Goal: Information Seeking & Learning: Check status

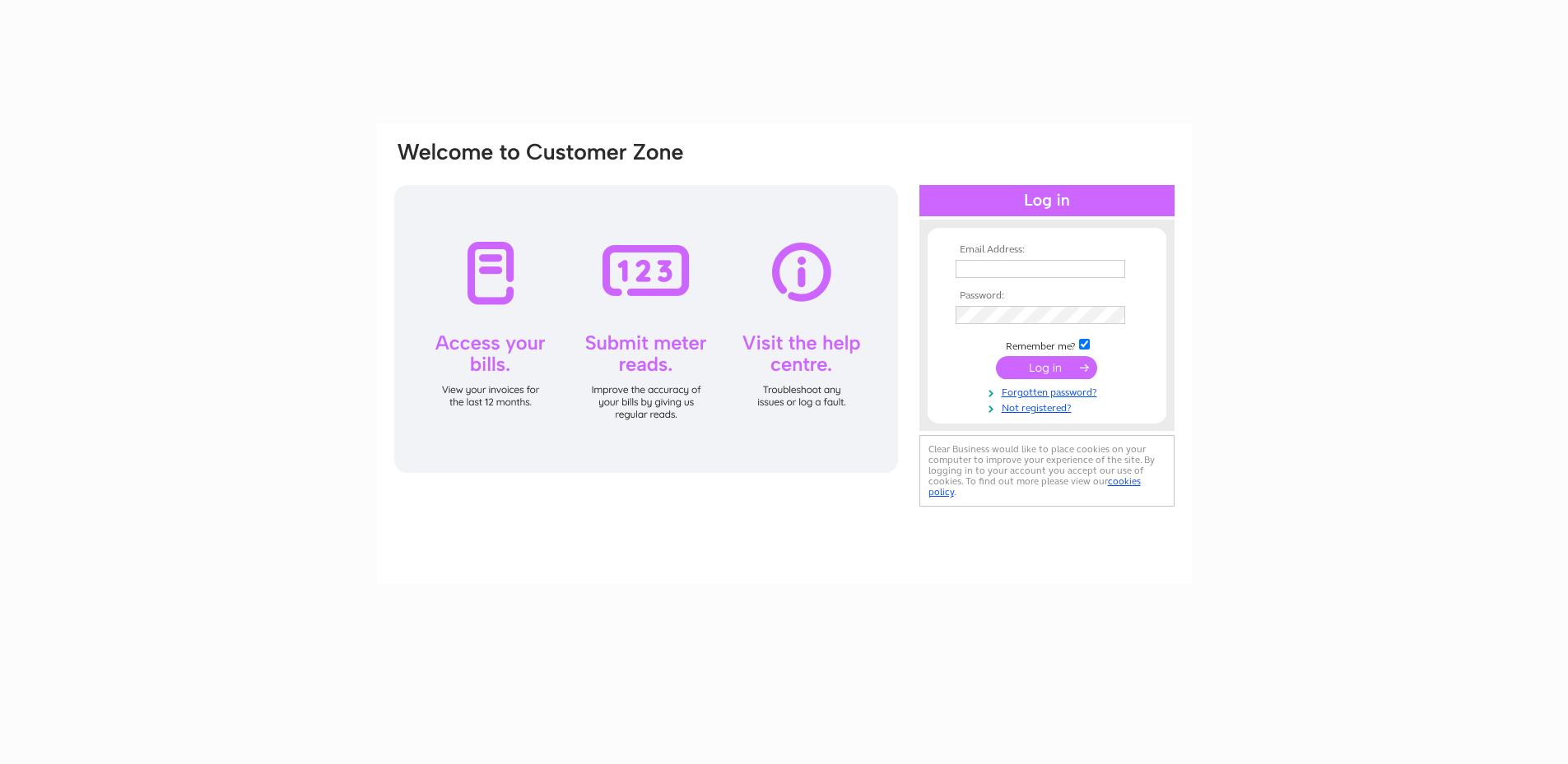
click at [1000, 264] on input "text" at bounding box center [1040, 268] width 170 height 18
type input "[PERSON_NAME][EMAIL_ADDRESS][PERSON_NAME][DOMAIN_NAME]"
drag, startPoint x: 1321, startPoint y: 348, endPoint x: 1249, endPoint y: 428, distance: 107.6
click at [1321, 348] on div "Email Address: Helen.khan@oldham.gov.uk Password: Forgotten password?" at bounding box center [784, 494] width 1568 height 742
click at [1033, 366] on input "submit" at bounding box center [1046, 368] width 101 height 23
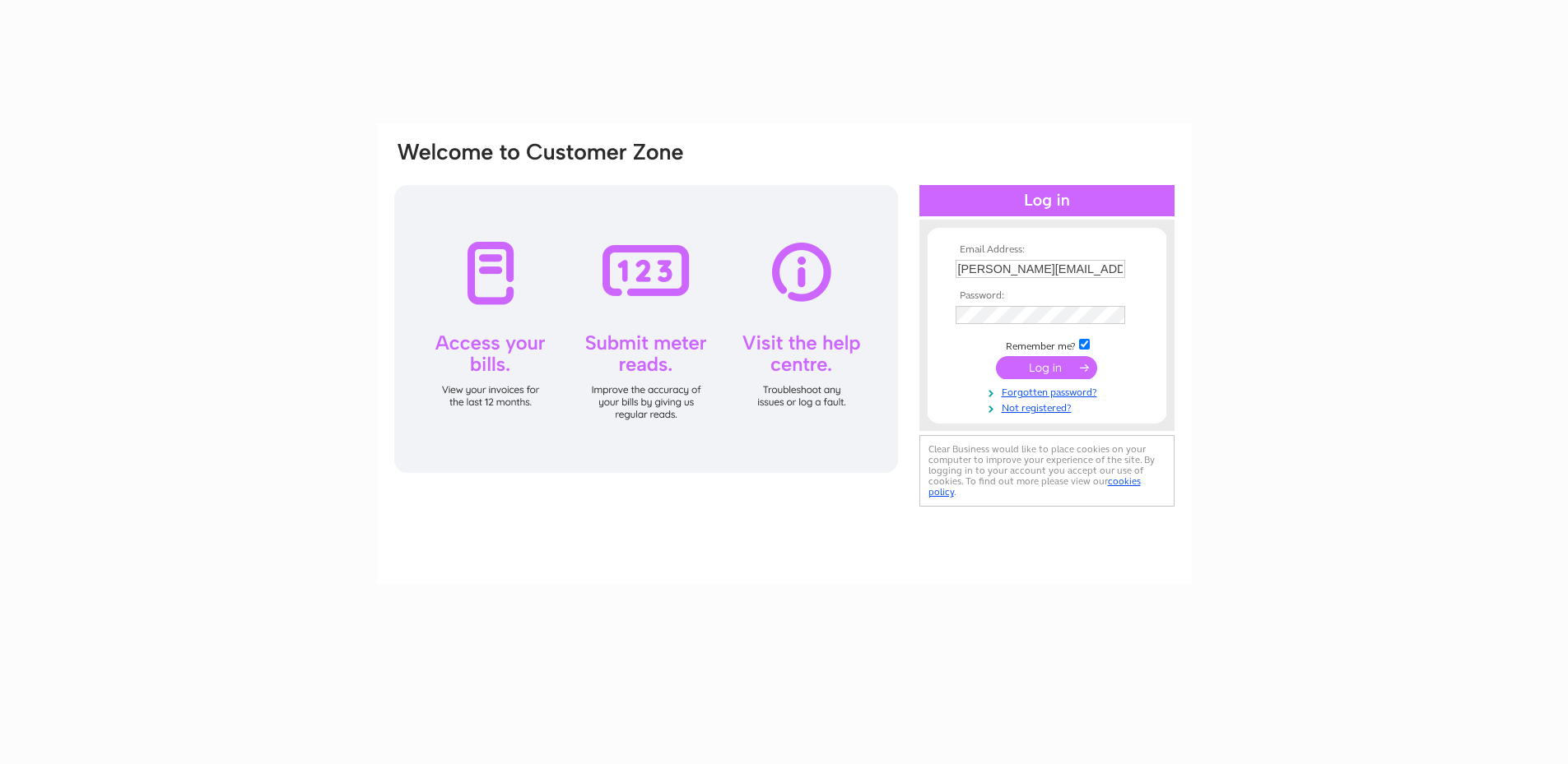
click at [1086, 347] on input "checkbox" at bounding box center [1085, 344] width 11 height 11
checkbox input "false"
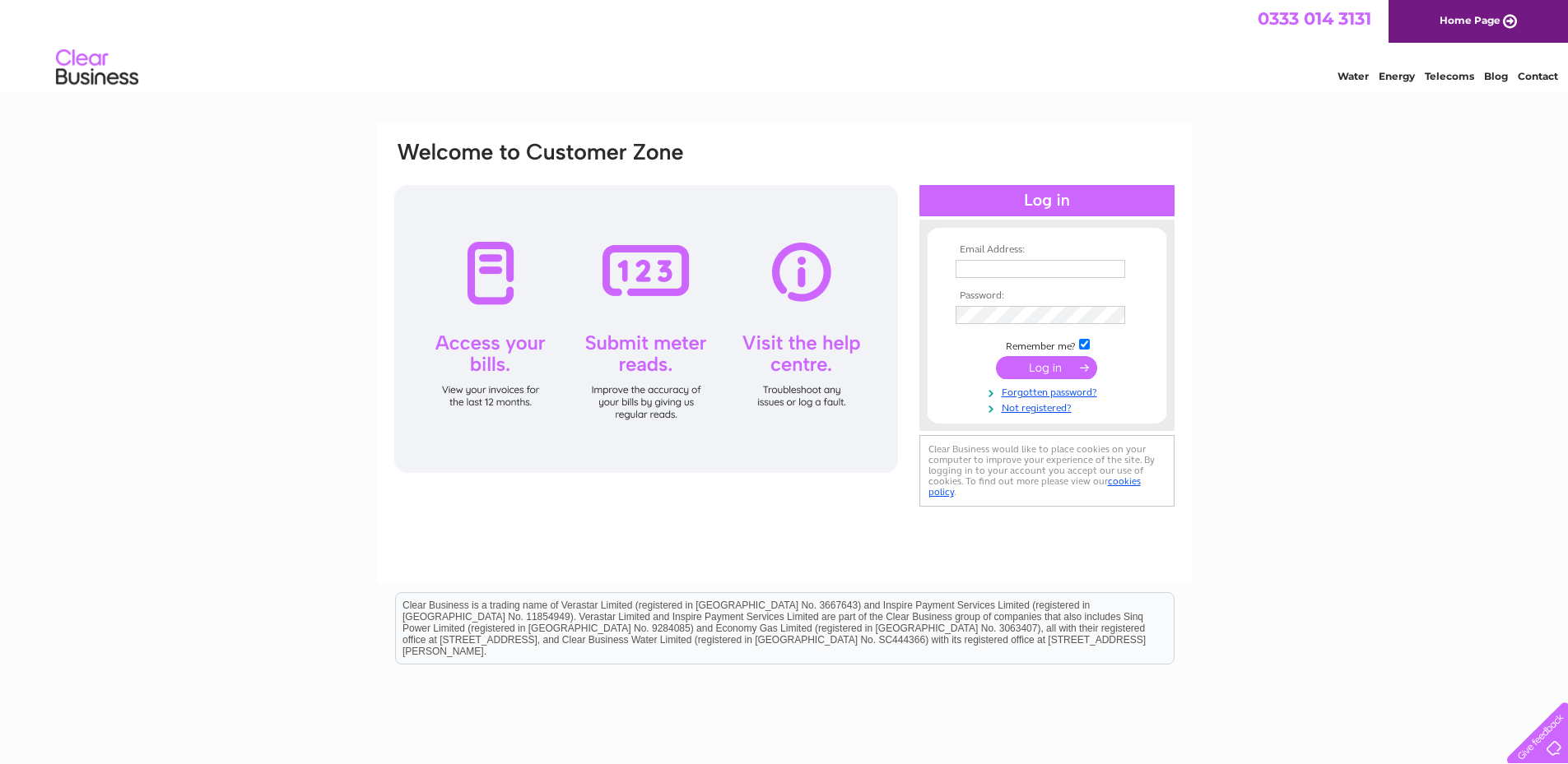
type input "Helen.khan@oldham.gov.uk"
click at [1047, 373] on input "submit" at bounding box center [1046, 368] width 101 height 23
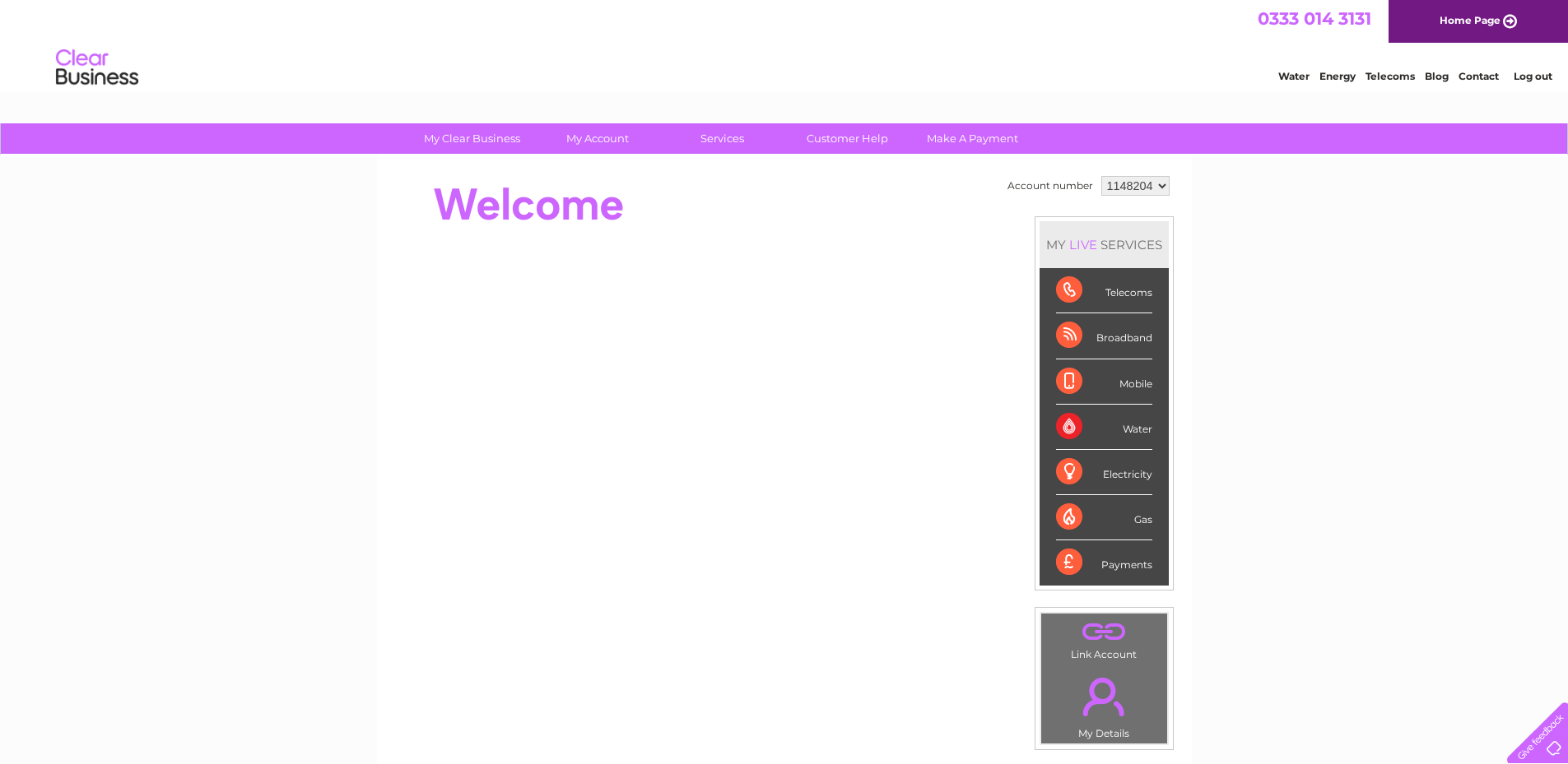
click at [1137, 185] on select "1148204" at bounding box center [1136, 186] width 69 height 19
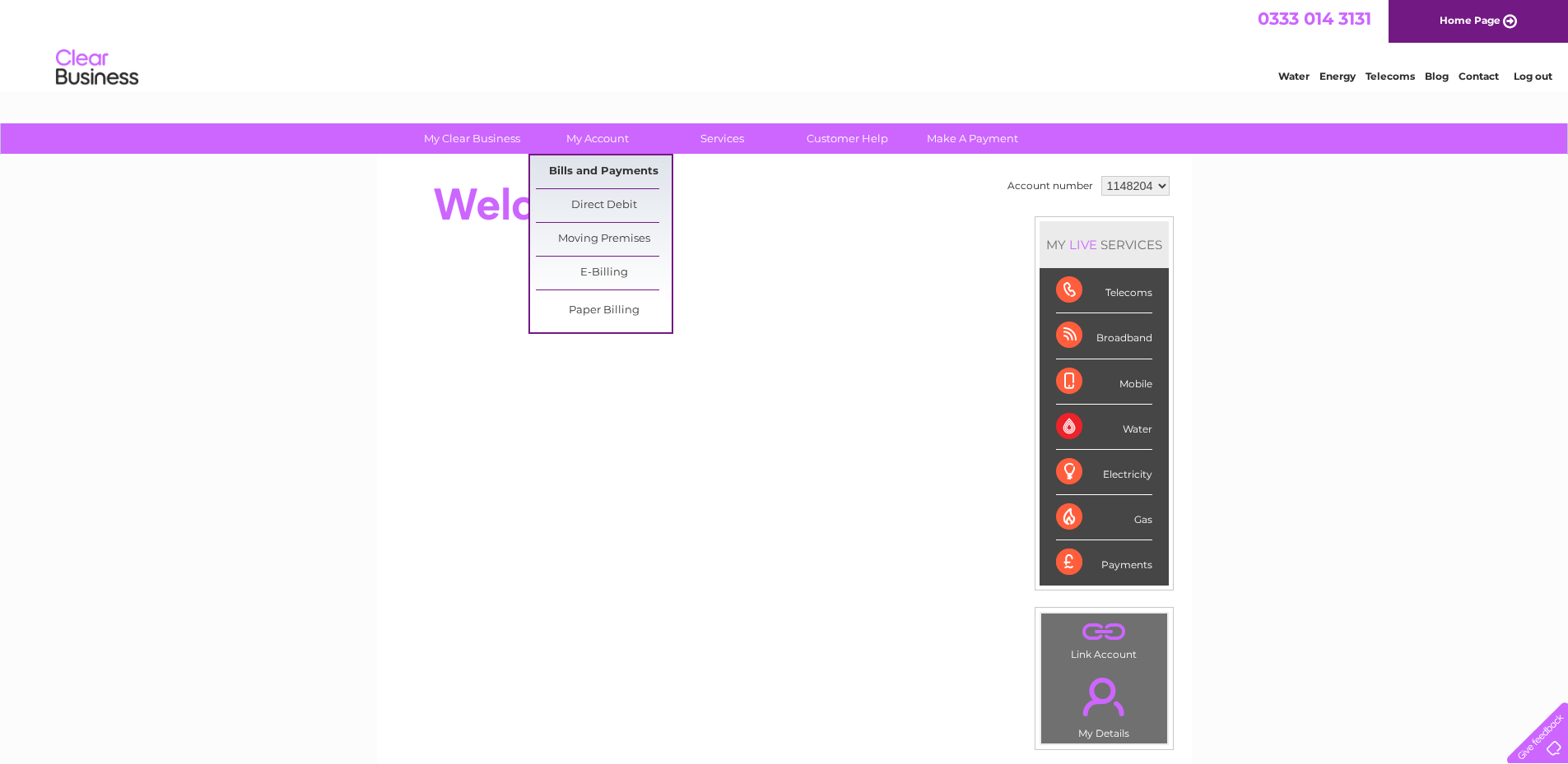
click at [595, 171] on link "Bills and Payments" at bounding box center [604, 172] width 136 height 33
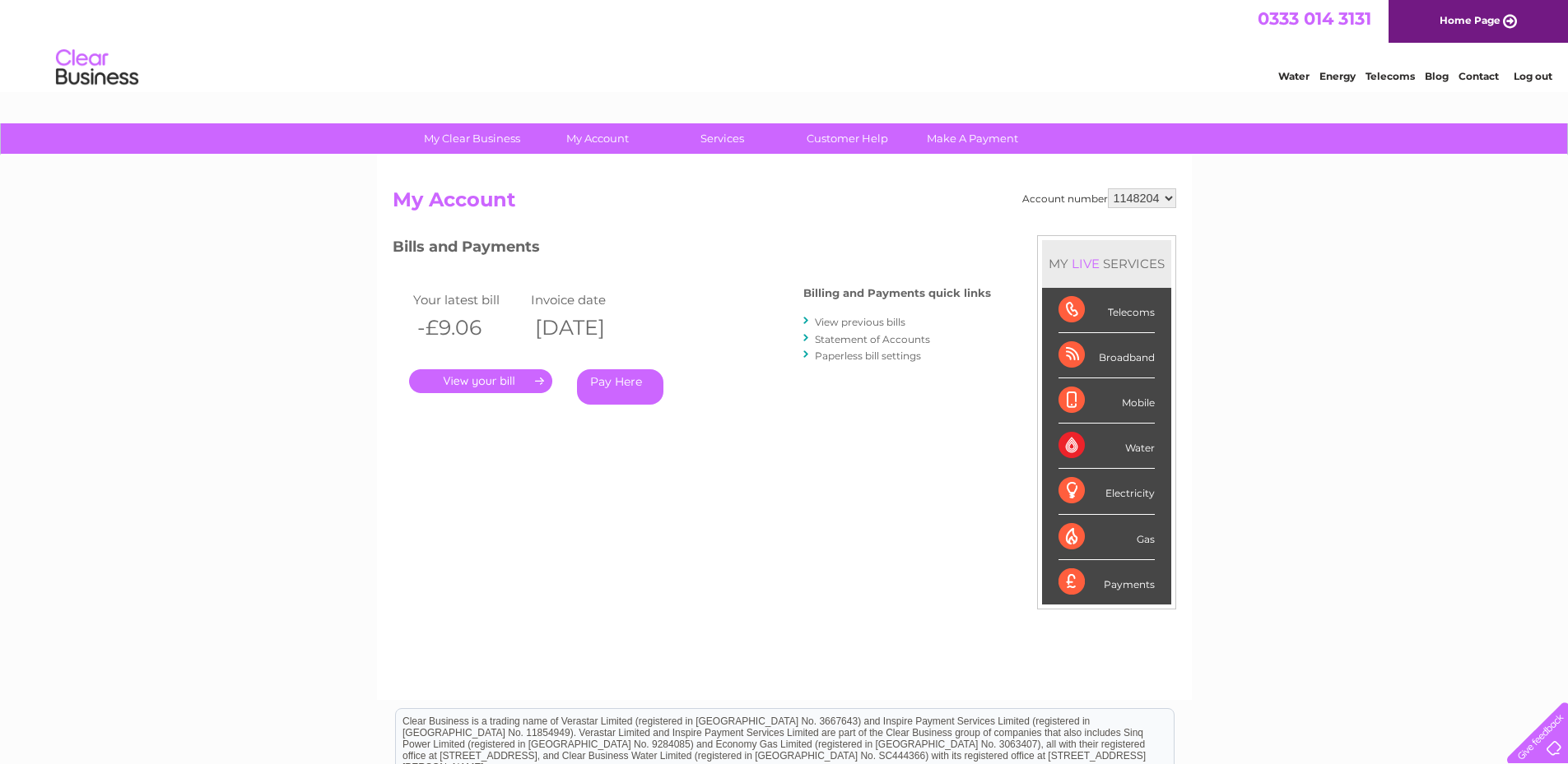
click at [499, 382] on link "." at bounding box center [481, 381] width 144 height 24
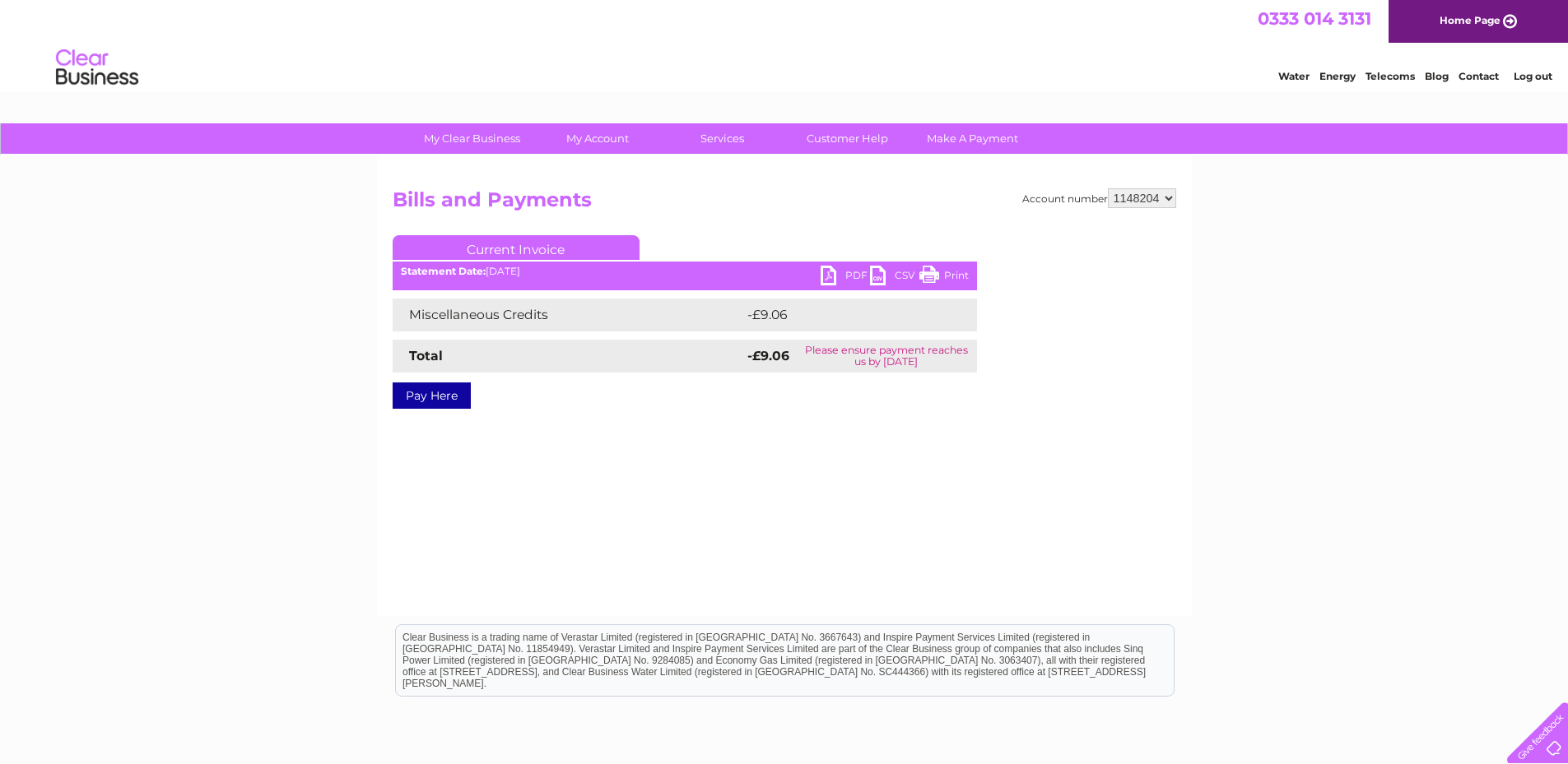
click at [828, 274] on link "PDF" at bounding box center [845, 277] width 49 height 24
click at [851, 356] on td "Please ensure payment reaches us by [DATE]" at bounding box center [887, 356] width 181 height 33
click at [824, 272] on link "PDF" at bounding box center [845, 277] width 49 height 24
click at [825, 273] on link "PDF" at bounding box center [845, 277] width 49 height 24
click at [742, 722] on html "Clear Business is a trading name of Verastar Limited (registered in [GEOGRAPHIC…" at bounding box center [784, 669] width 1568 height 106
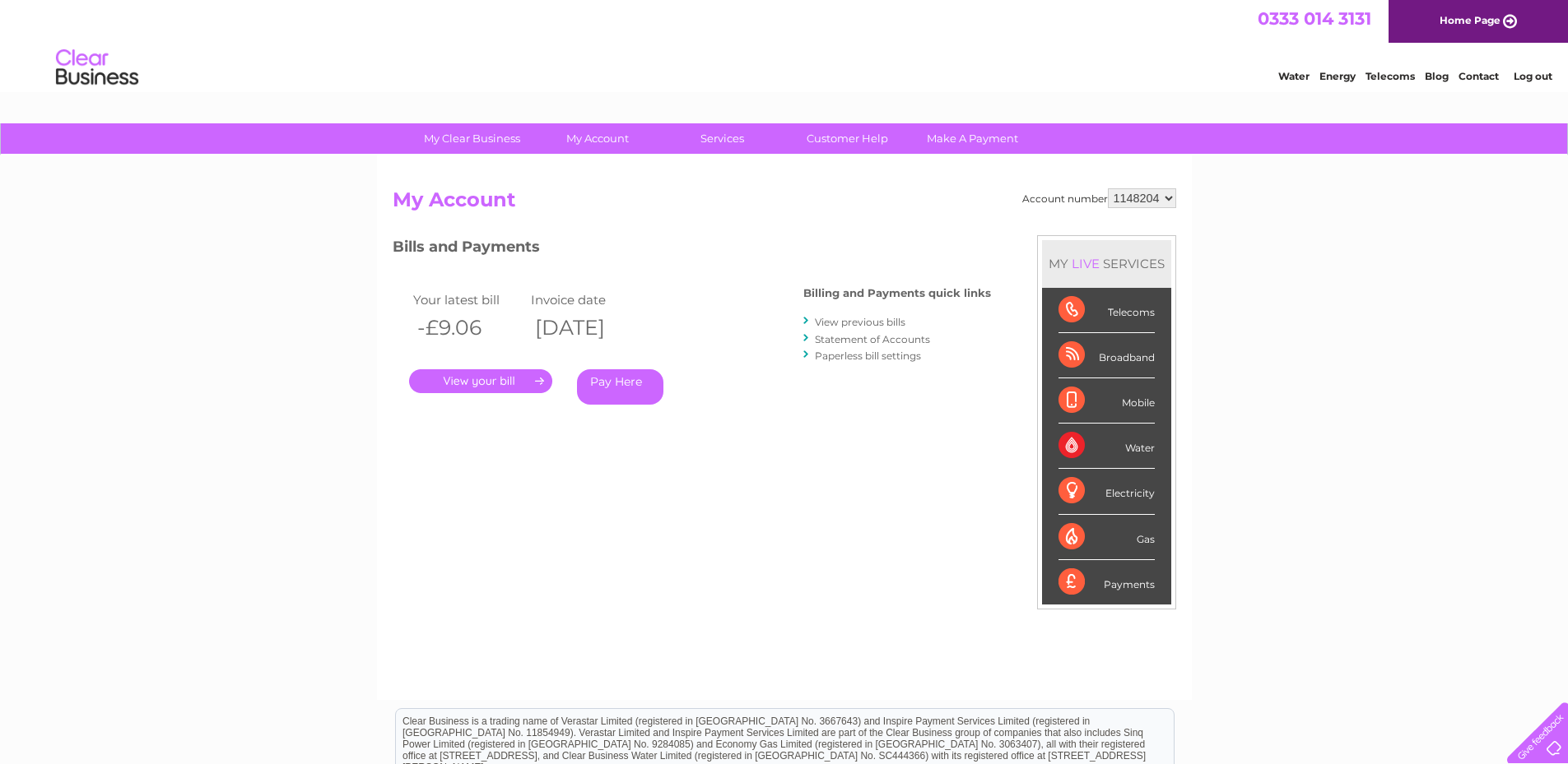
click at [852, 321] on link "View previous bills" at bounding box center [859, 322] width 91 height 12
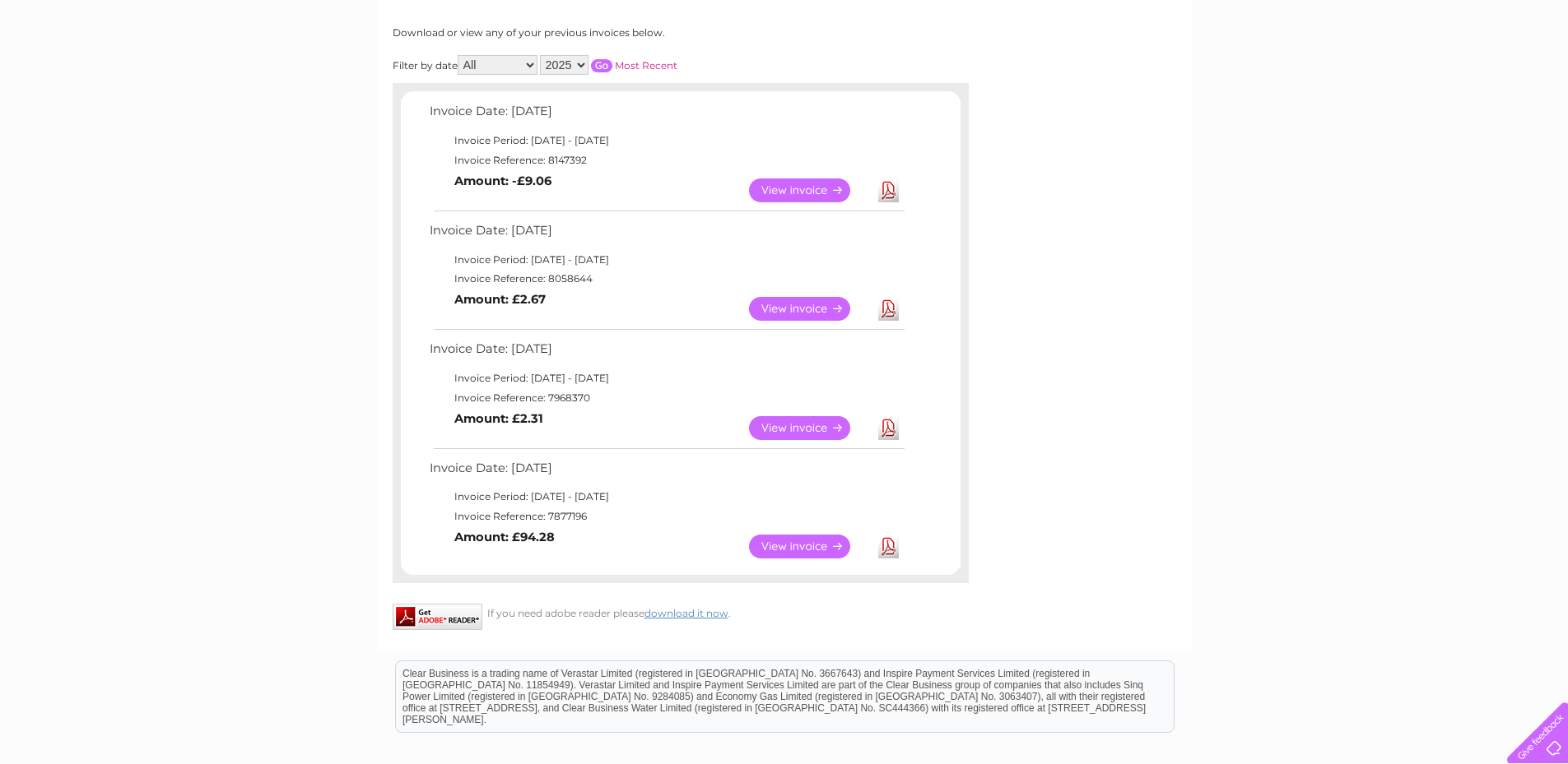
scroll to position [246, 0]
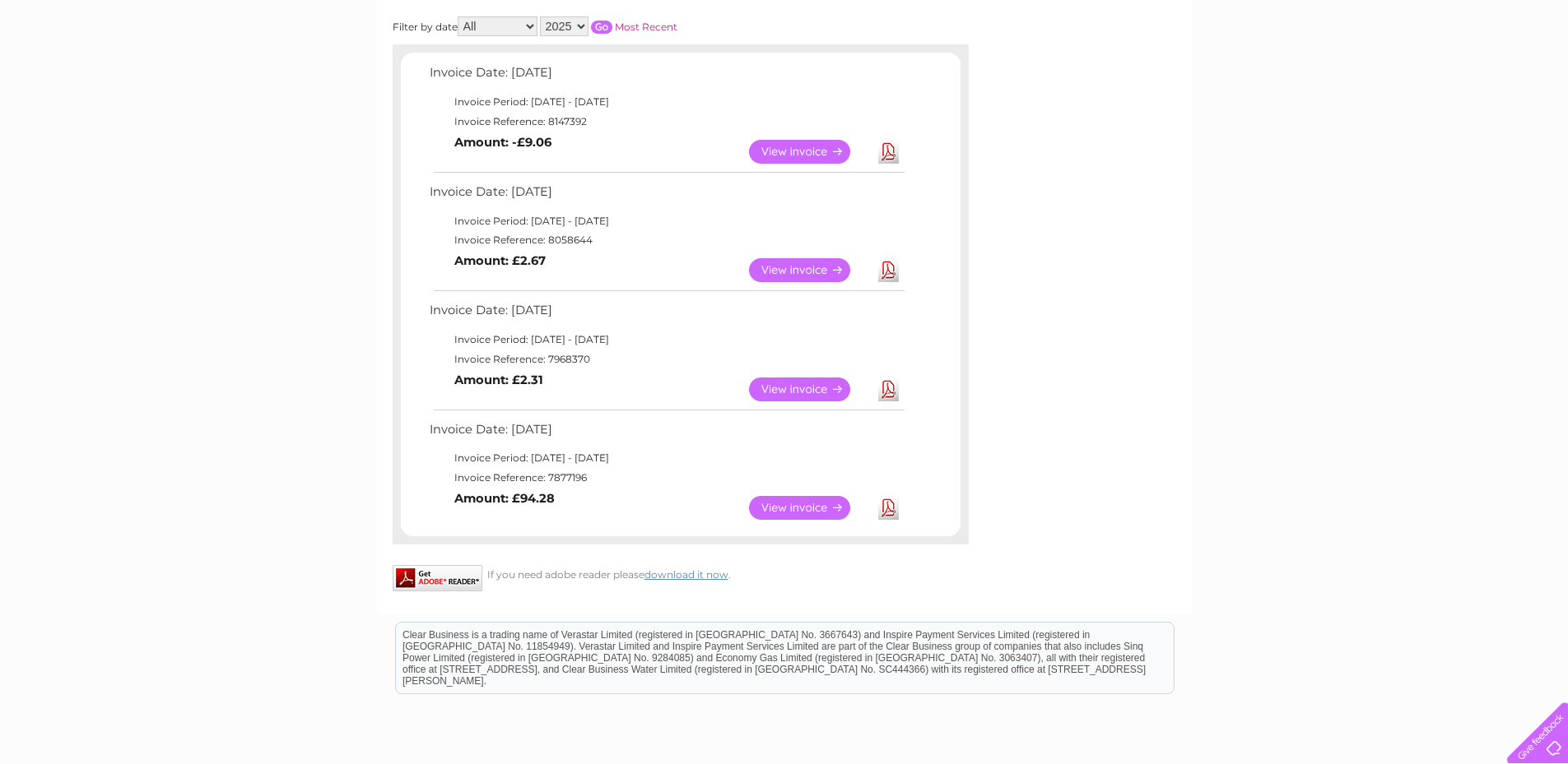
click at [813, 269] on link "View" at bounding box center [809, 270] width 121 height 24
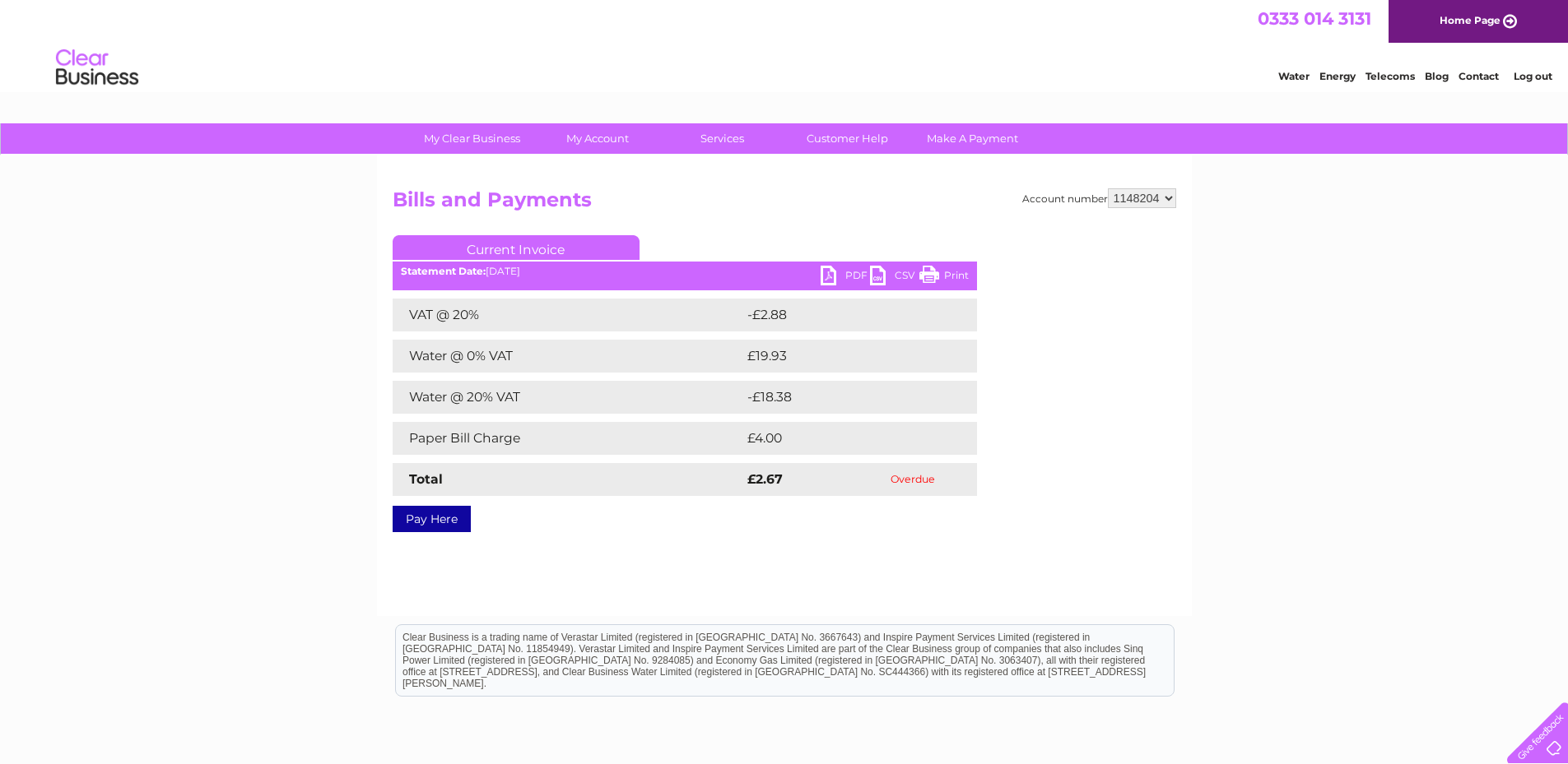
click at [823, 270] on link "PDF" at bounding box center [845, 277] width 49 height 24
click at [1168, 409] on div at bounding box center [1111, 334] width 129 height 197
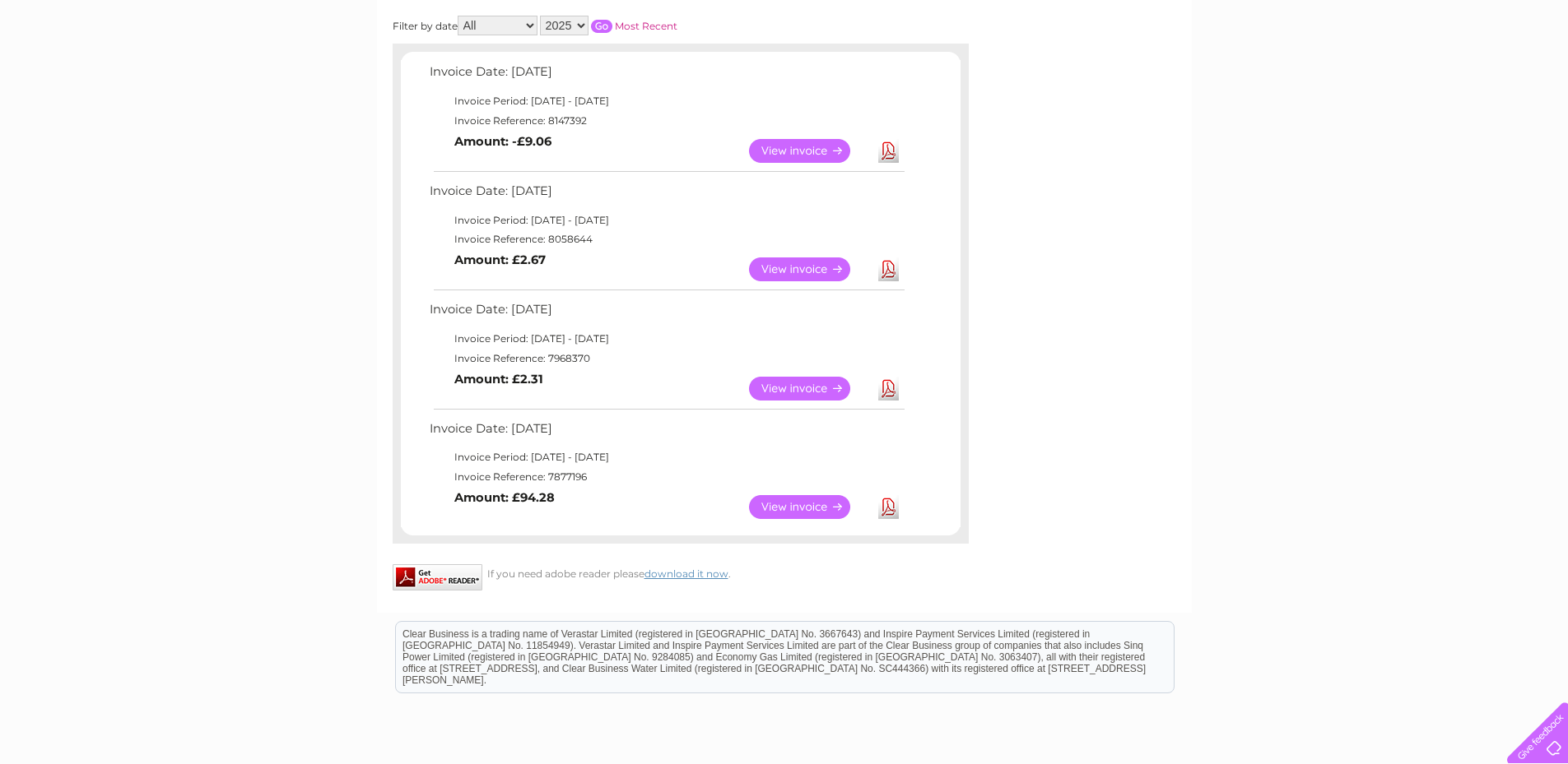
click at [803, 387] on link "View" at bounding box center [809, 388] width 121 height 24
click at [805, 500] on link "View" at bounding box center [809, 507] width 121 height 24
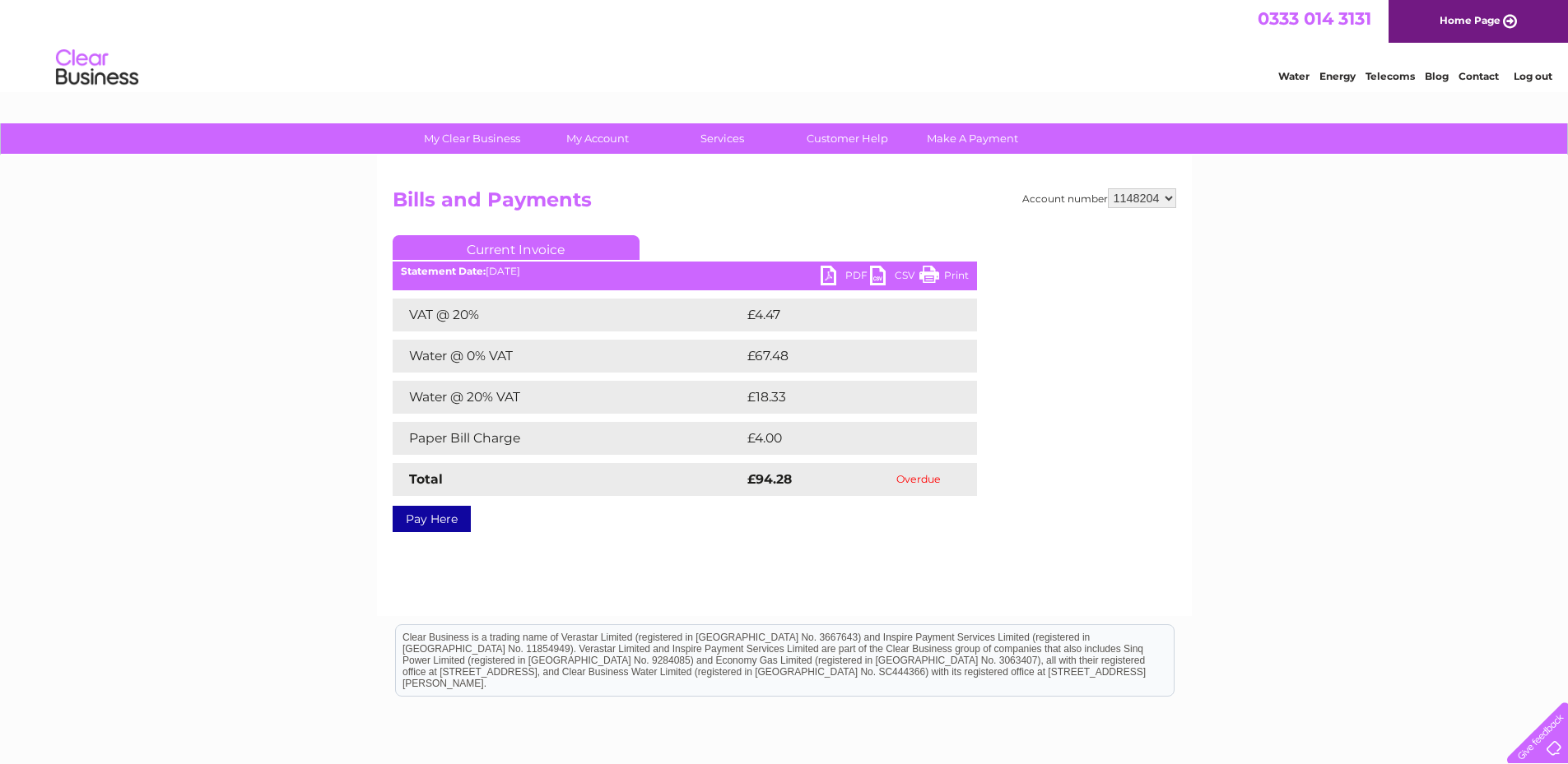
click at [832, 273] on link "PDF" at bounding box center [845, 277] width 49 height 24
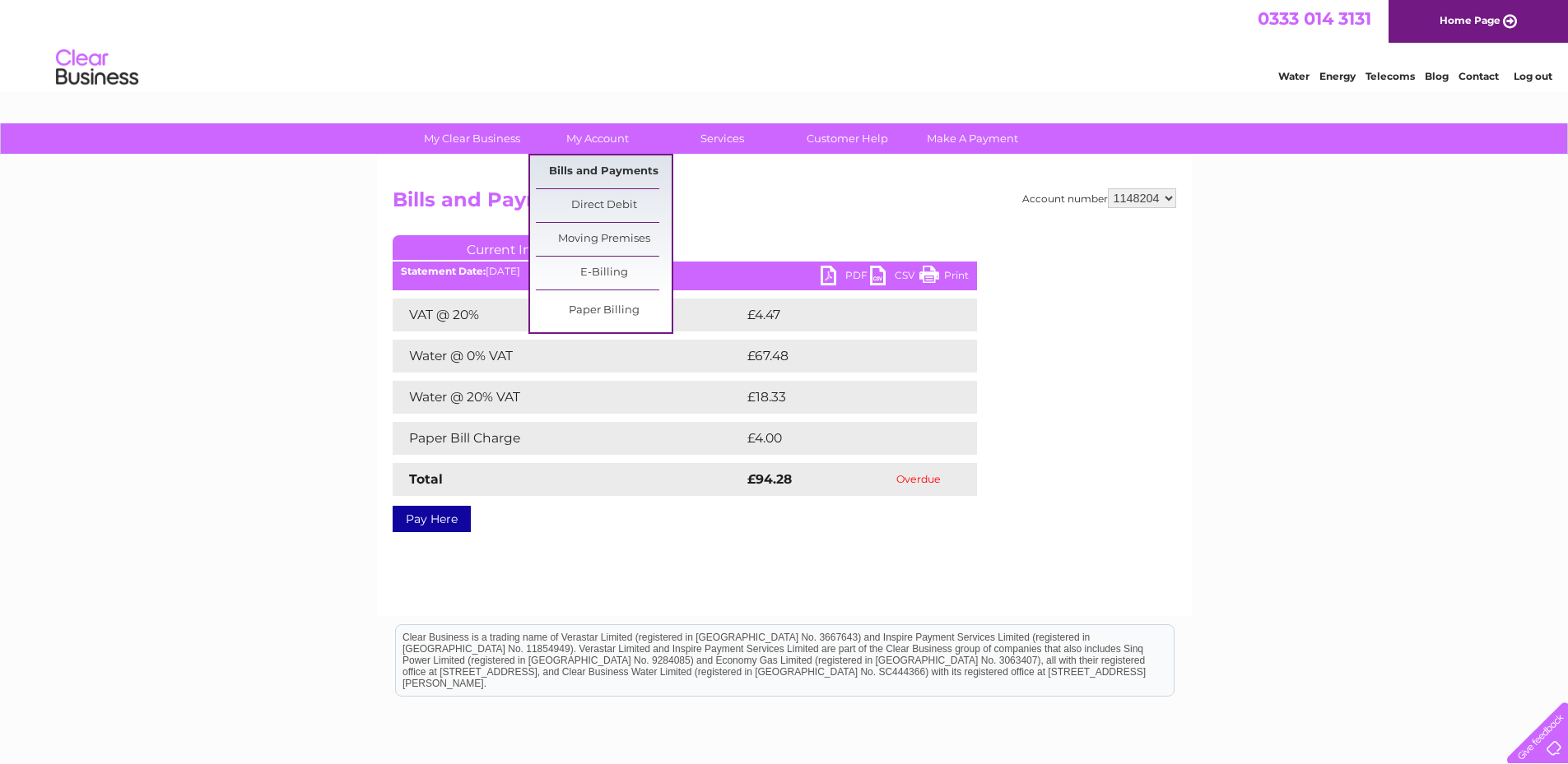
click at [613, 173] on link "Bills and Payments" at bounding box center [604, 172] width 136 height 33
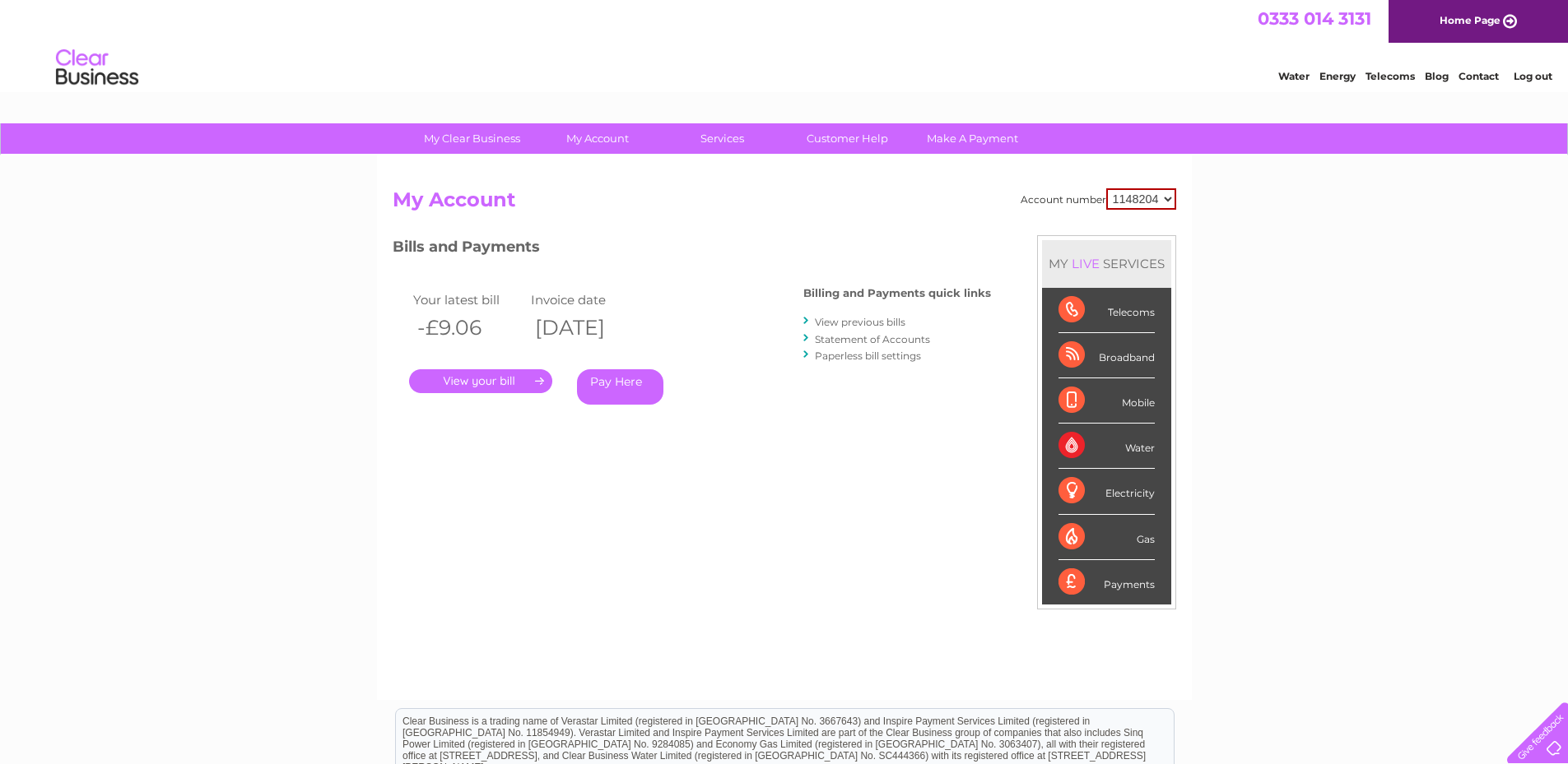
click at [876, 336] on link "Statement of Accounts" at bounding box center [872, 340] width 115 height 12
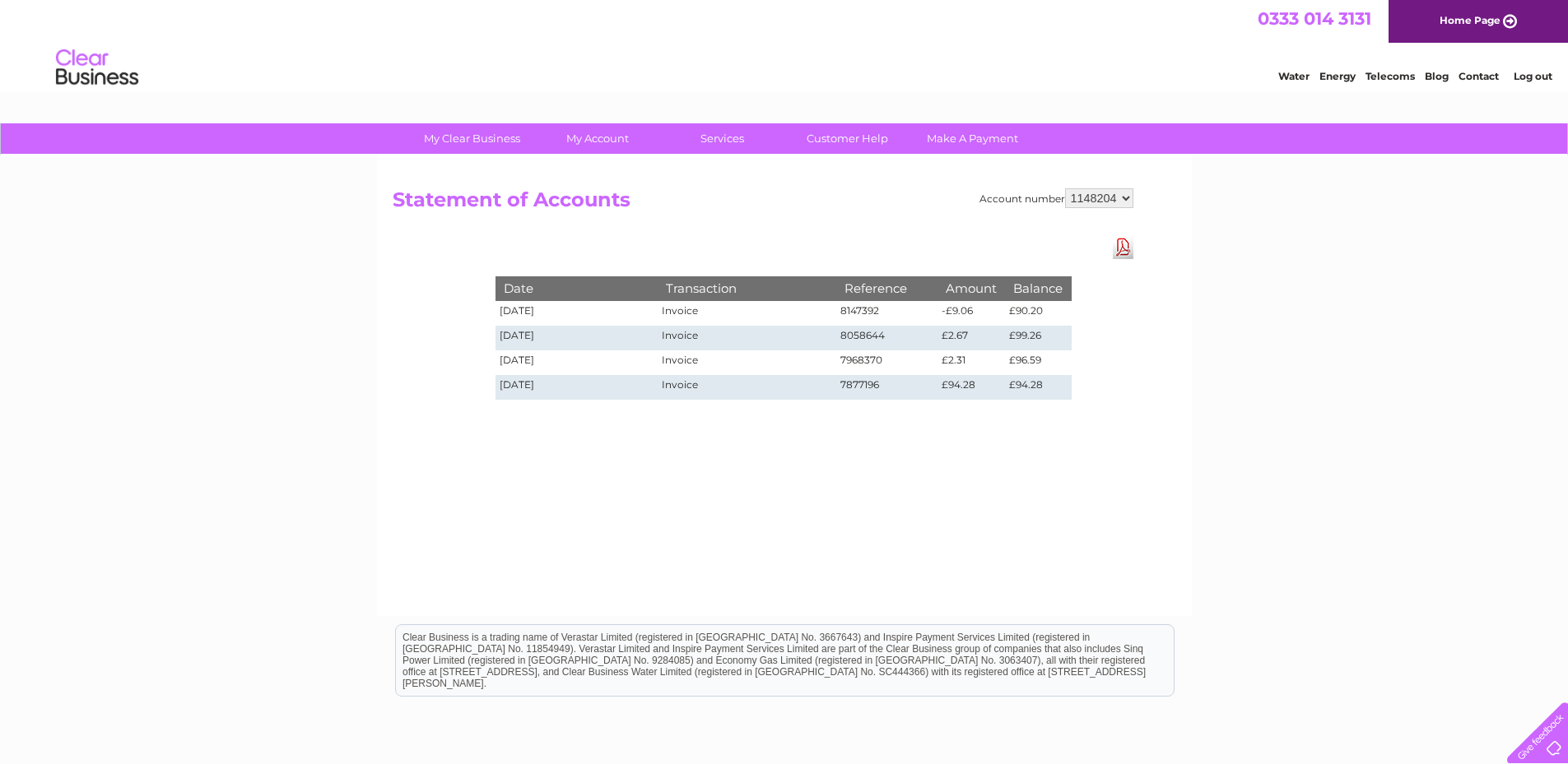
click at [868, 475] on div "Account number 1148204 Statement of Accounts Download Pdf Date Transaction Refe…" at bounding box center [784, 386] width 814 height 461
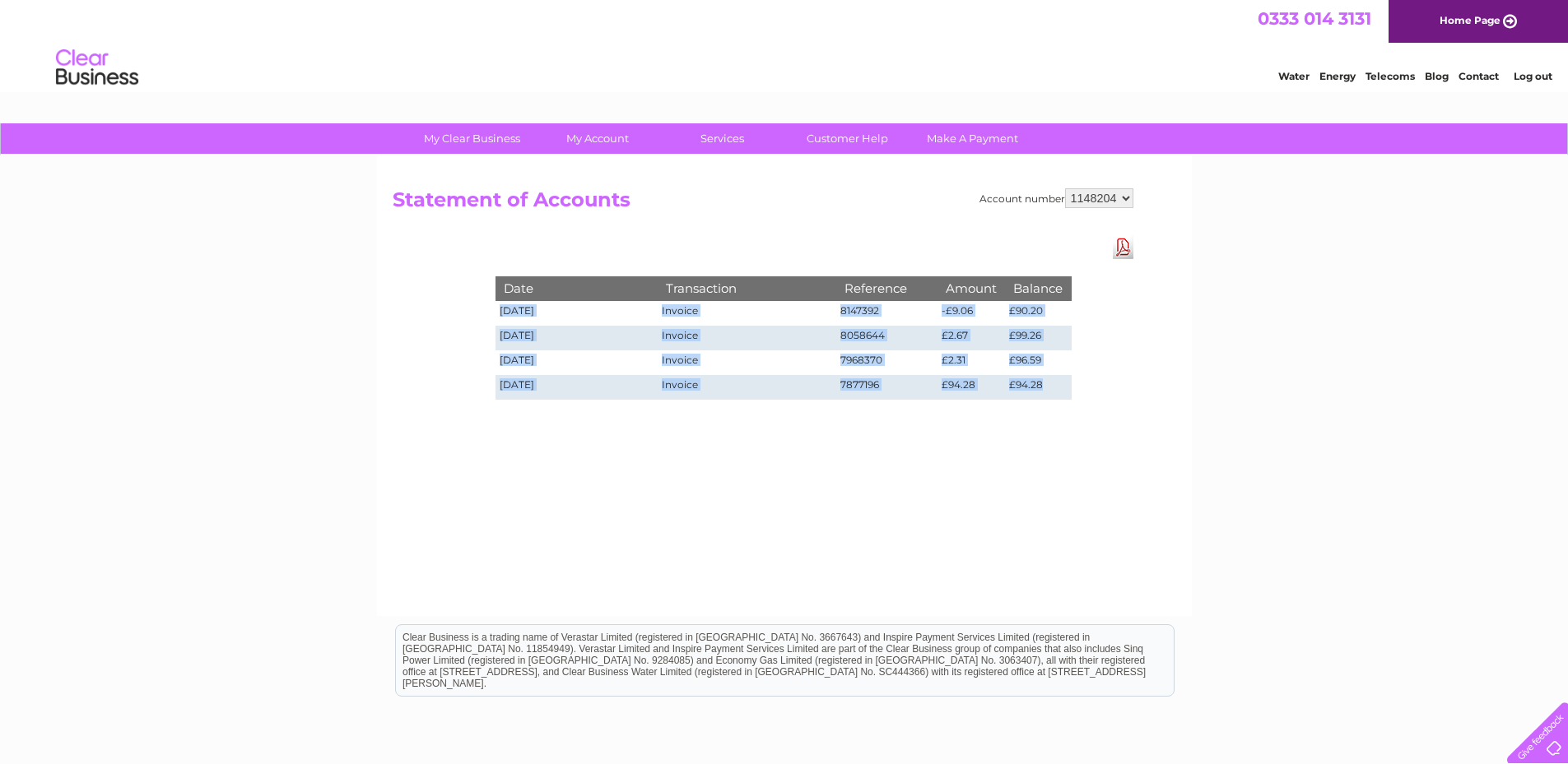
drag, startPoint x: 1064, startPoint y: 389, endPoint x: 506, endPoint y: 311, distance: 563.4
click at [502, 310] on tbody "Date Transaction Reference Amount Balance 02/10/2025 Invoice 8147392 -£9.06 £90…" at bounding box center [784, 337] width 576 height 122
copy tbody "02/10/2025 Invoice 8147392 -£9.06 £90.20 02/09/2025 Invoice 8058644 £2.67 £99.2…"
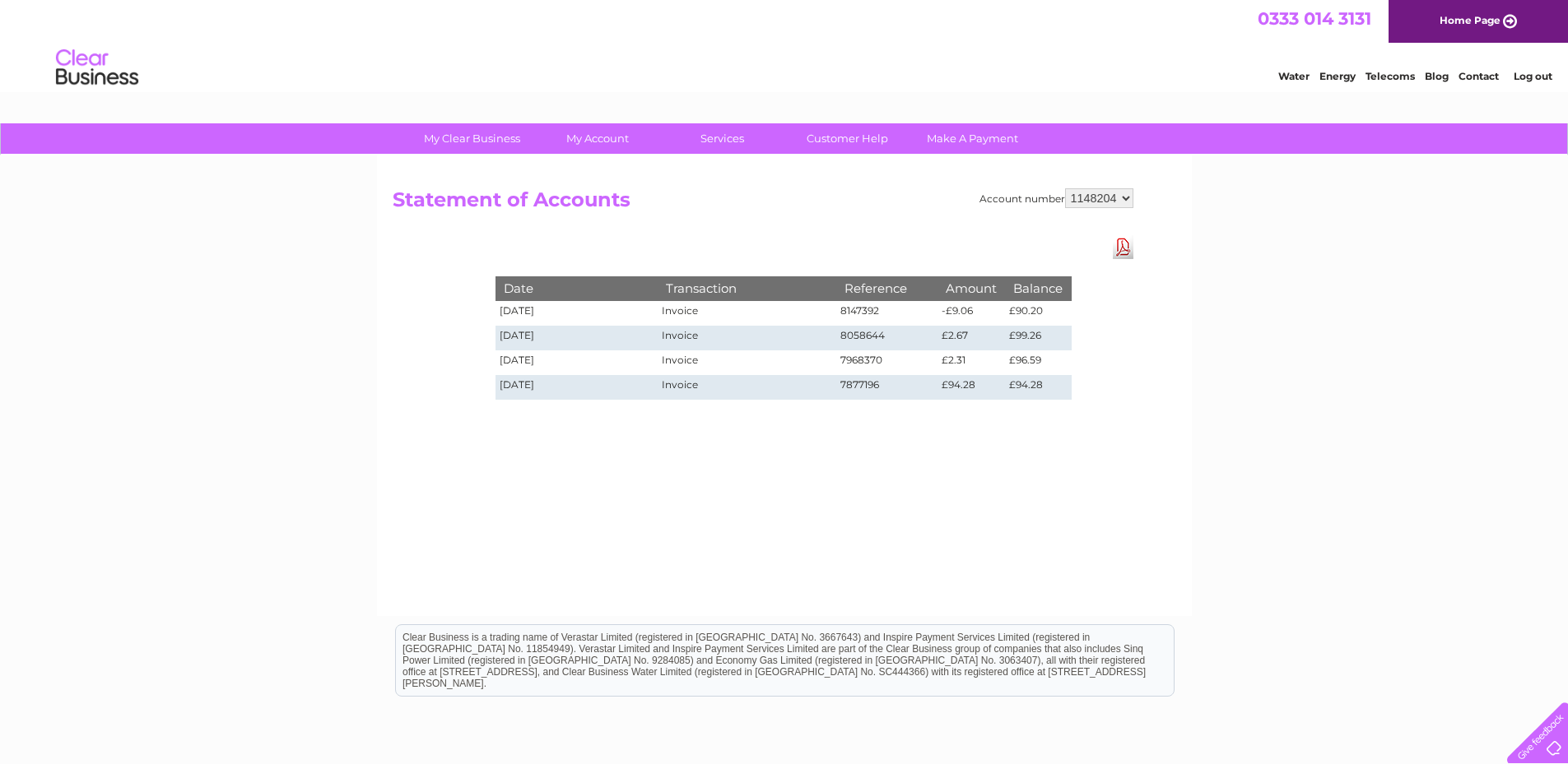
drag, startPoint x: 757, startPoint y: 547, endPoint x: 768, endPoint y: 434, distance: 113.5
click at [763, 537] on div "Account number 1148204 Statement of Accounts Download Pdf Date Transaction Refe…" at bounding box center [784, 386] width 814 height 461
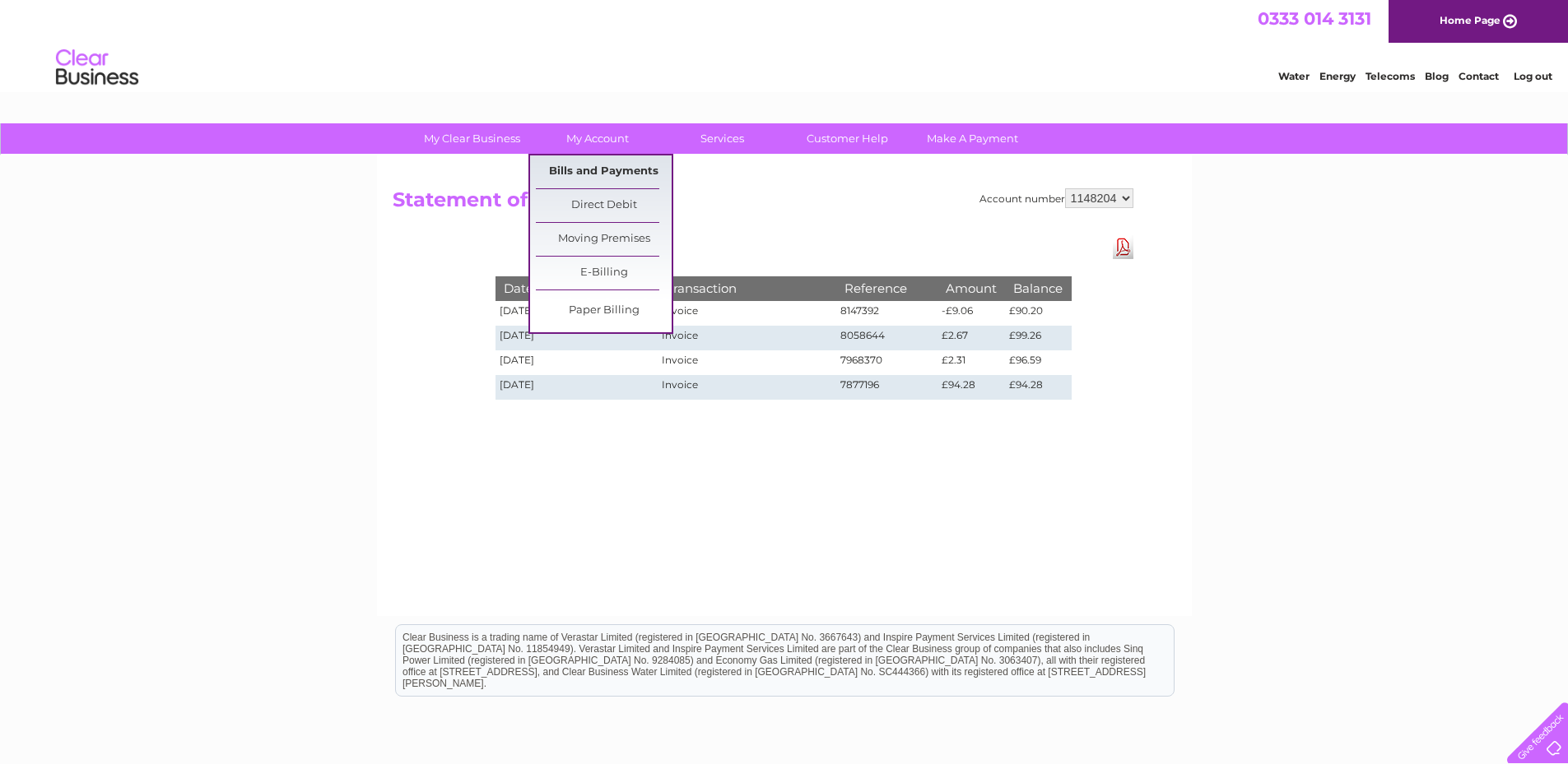
click at [613, 170] on link "Bills and Payments" at bounding box center [604, 172] width 136 height 33
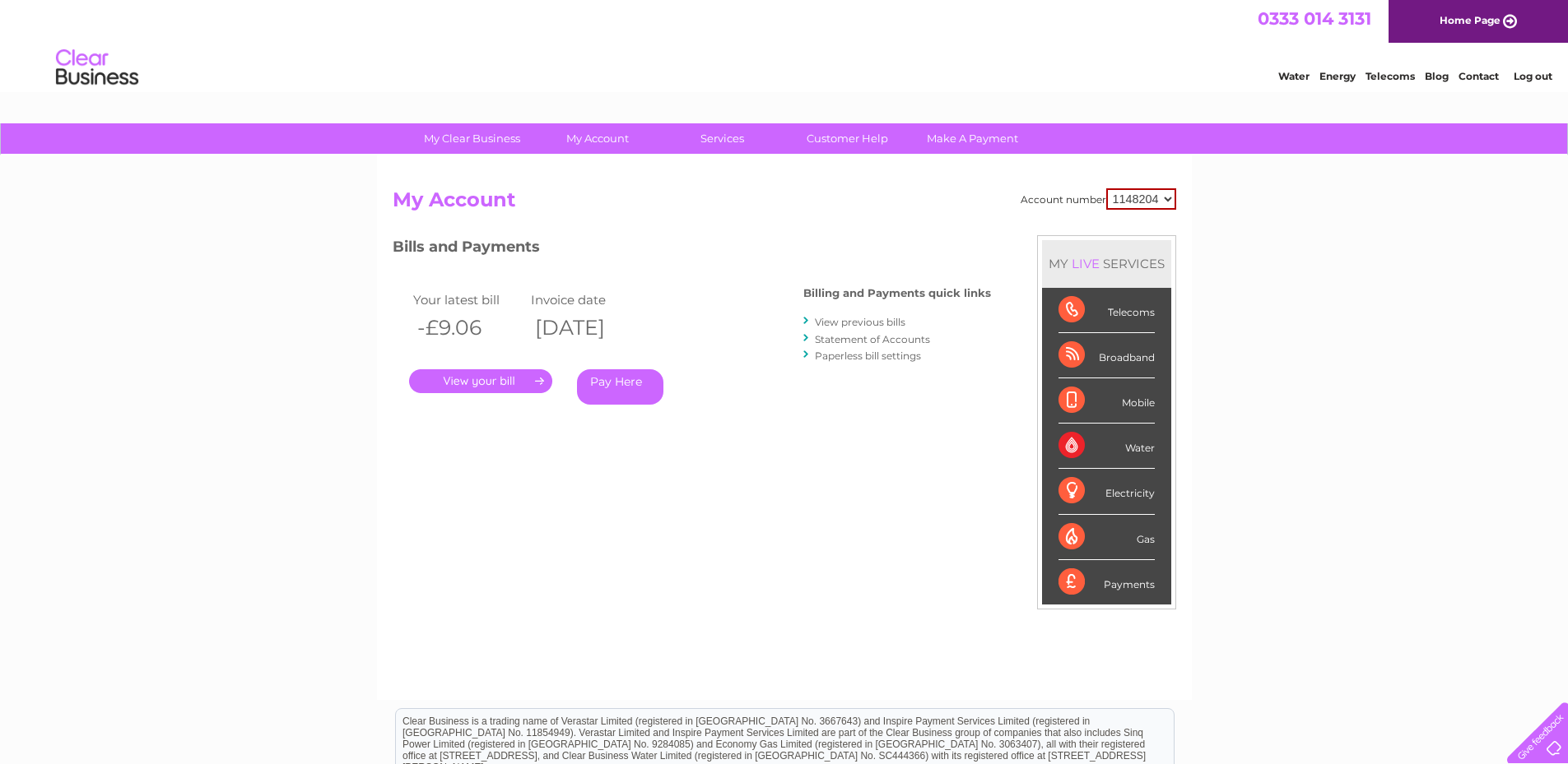
click at [829, 325] on link "View previous bills" at bounding box center [859, 322] width 91 height 12
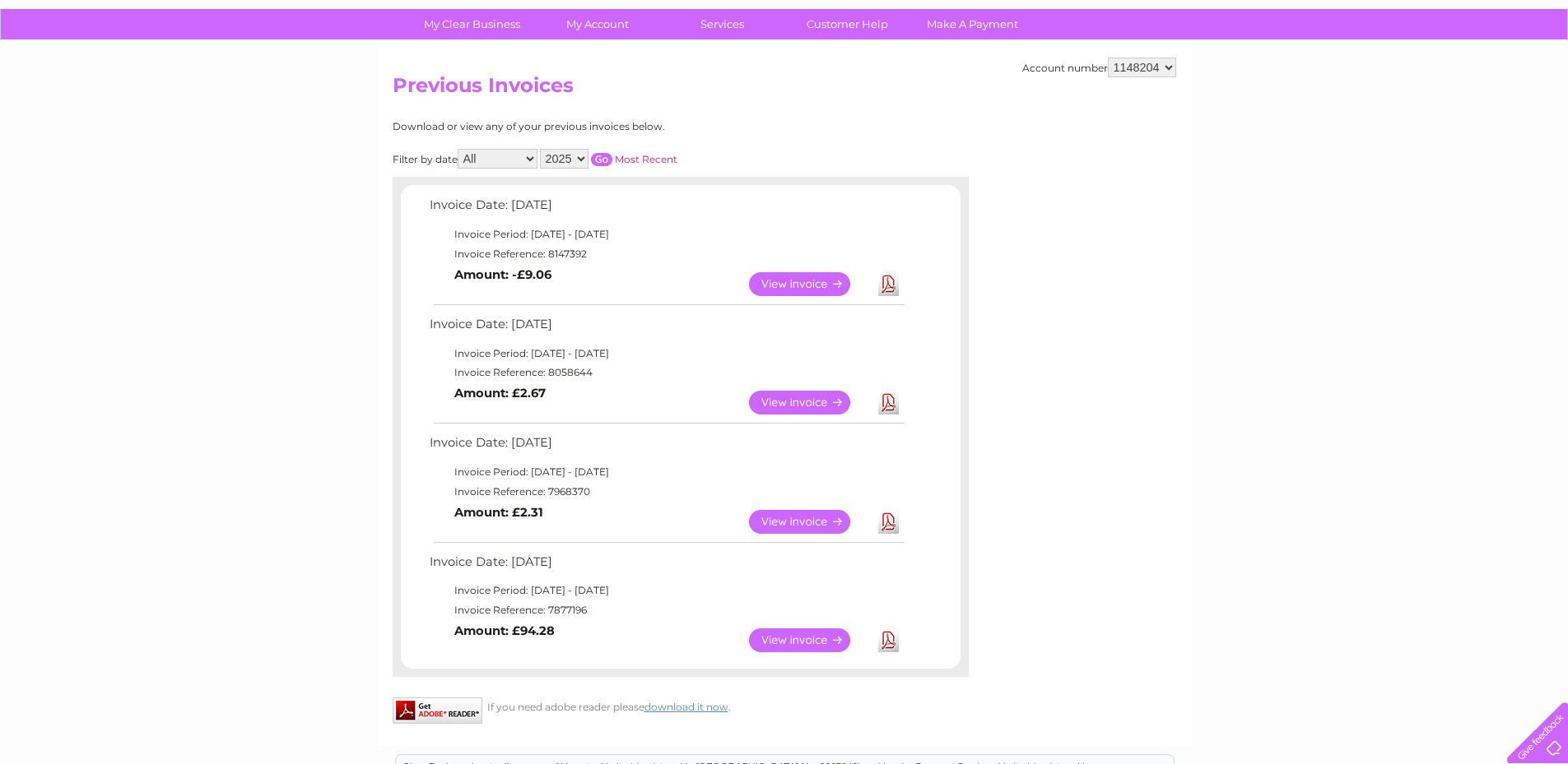
scroll to position [165, 0]
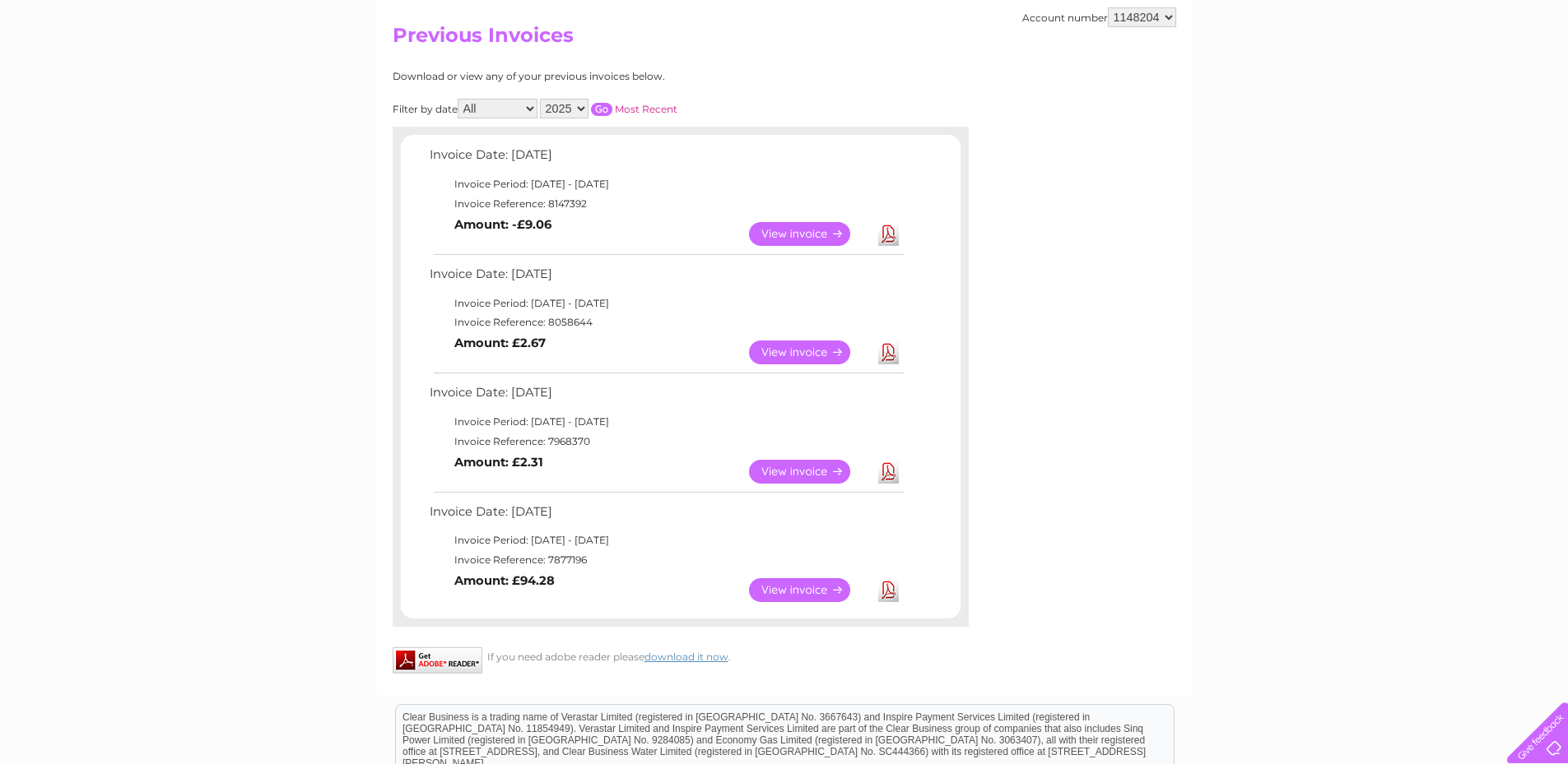
click at [810, 472] on link "View" at bounding box center [809, 472] width 121 height 24
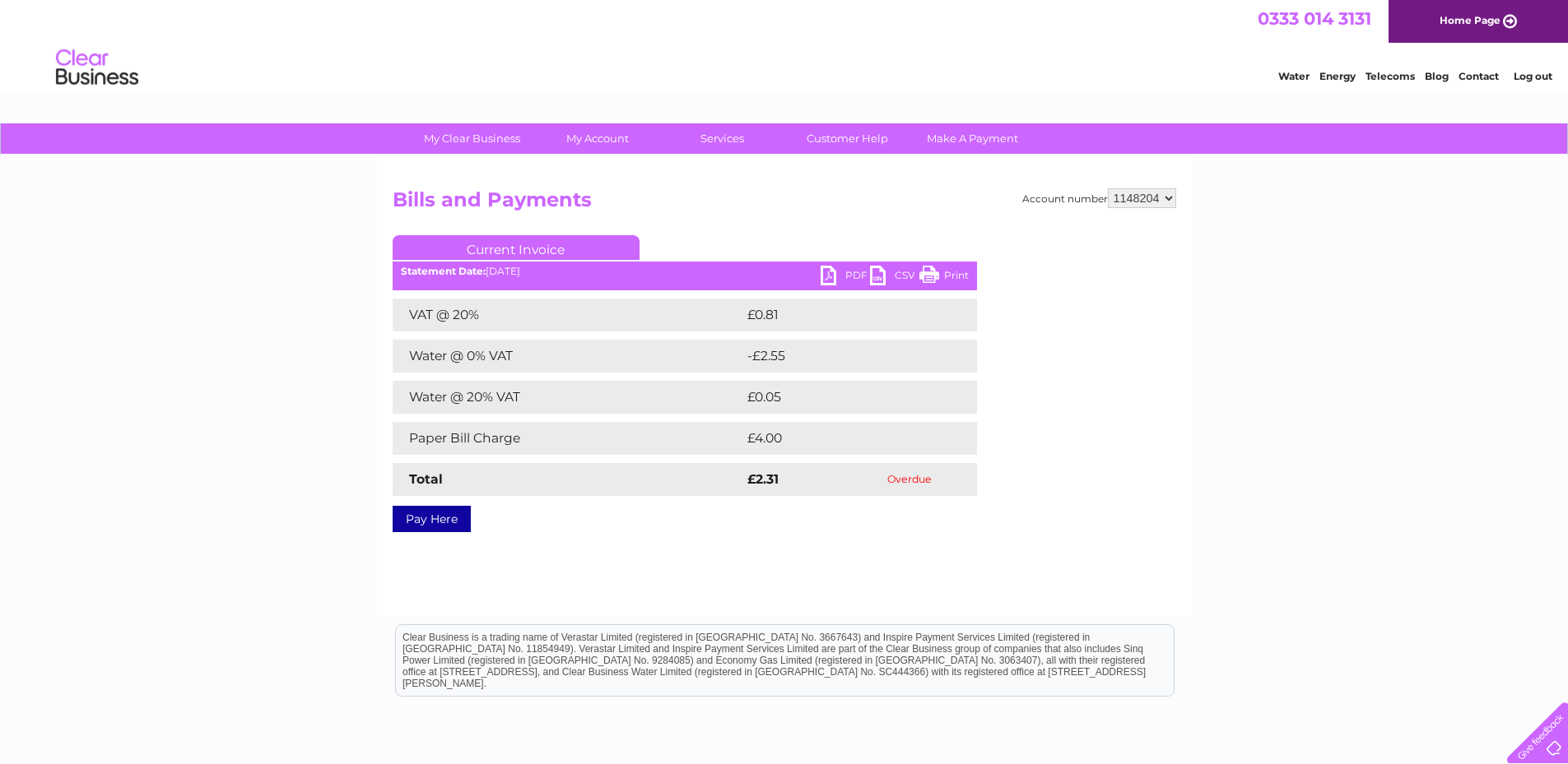
click at [828, 275] on link "PDF" at bounding box center [845, 277] width 49 height 24
click at [1213, 327] on div "My Clear Business Login Details My Details My Preferences Link Account My Accou…" at bounding box center [784, 511] width 1568 height 775
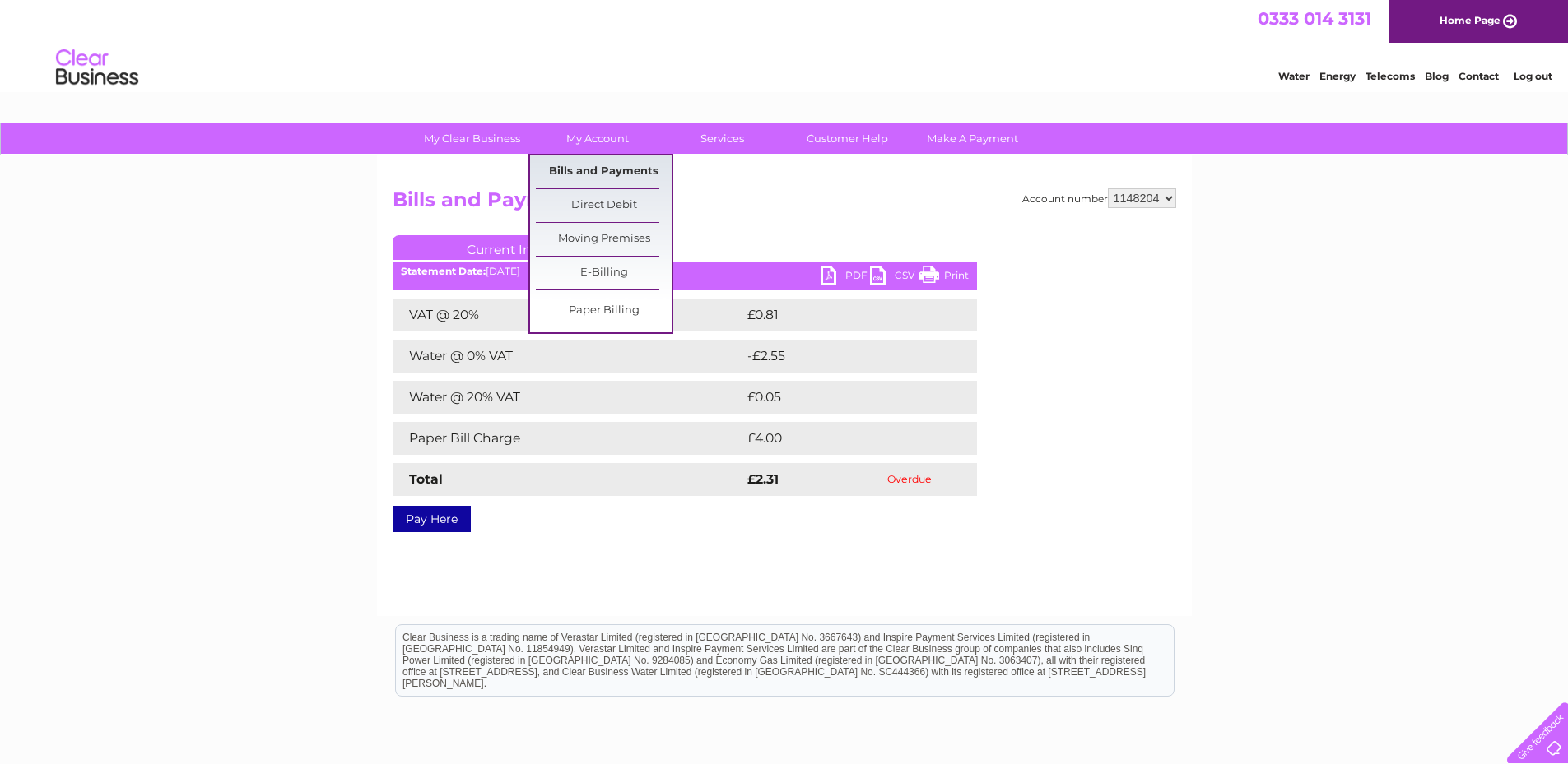
click at [587, 163] on link "Bills and Payments" at bounding box center [604, 172] width 136 height 33
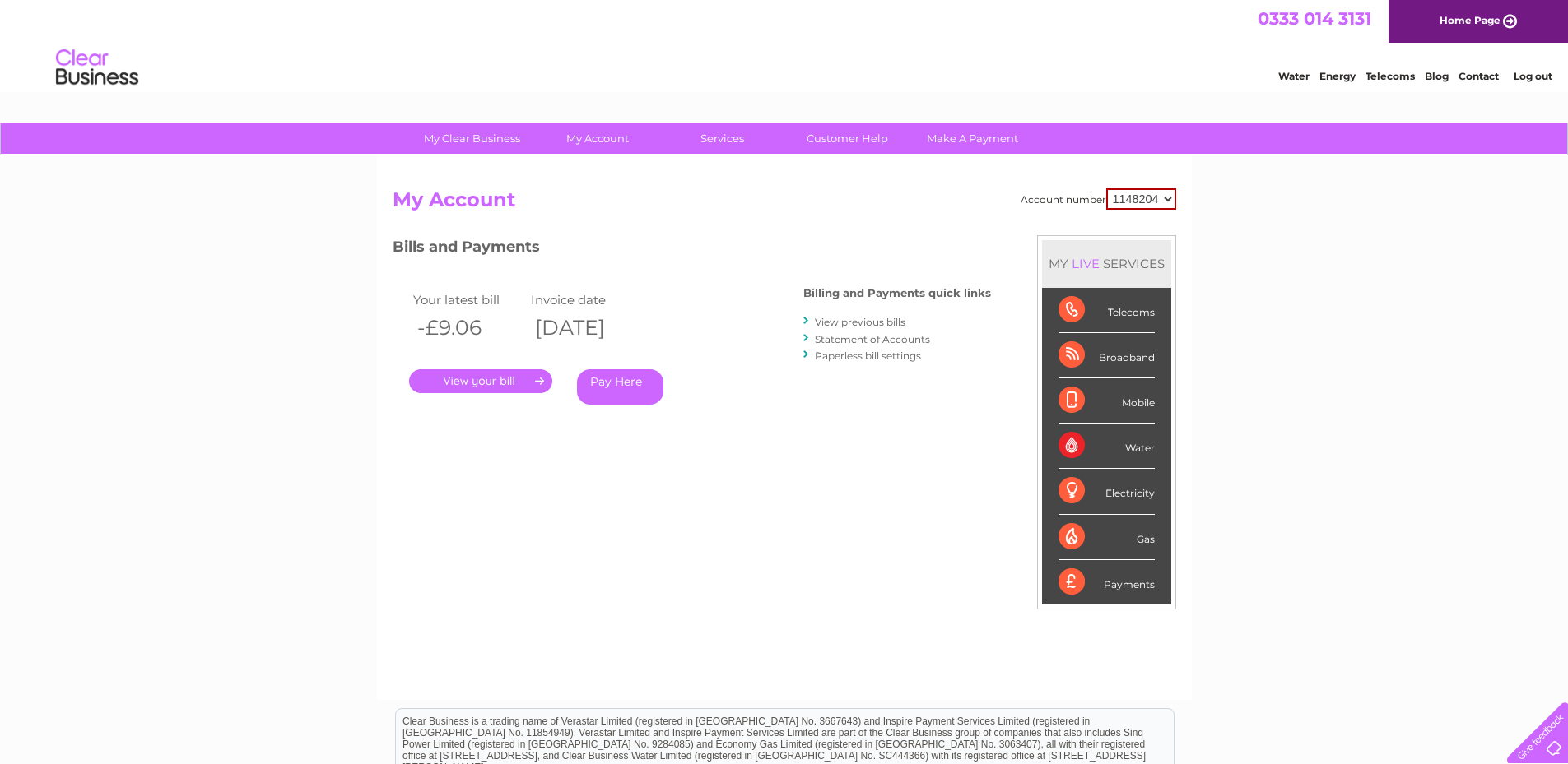
click at [851, 340] on link "Statement of Accounts" at bounding box center [872, 340] width 115 height 12
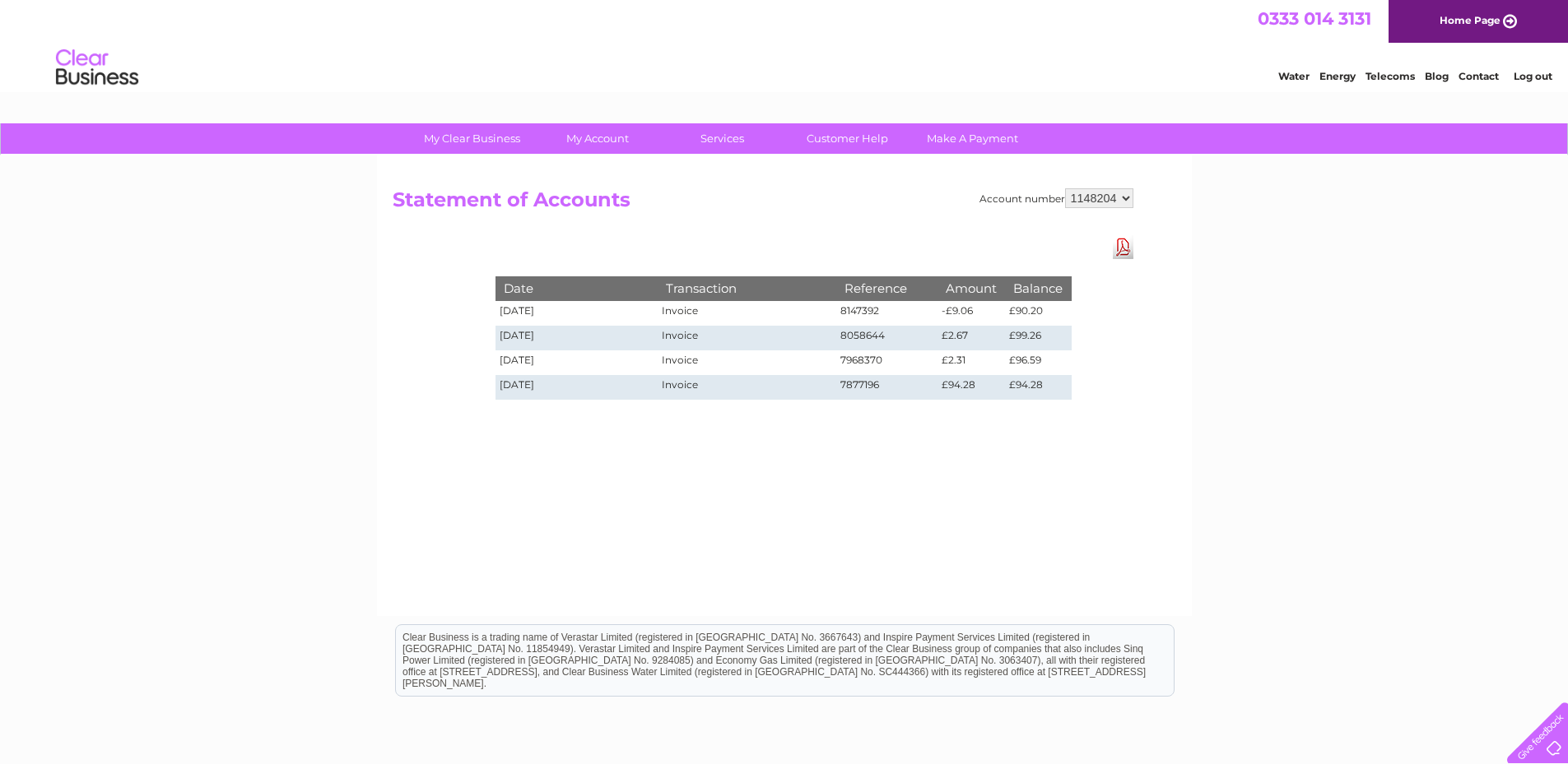
click at [1286, 196] on div "My Clear Business Login Details My Details My Preferences Link Account My Accou…" at bounding box center [784, 511] width 1568 height 775
